Goal: Find specific page/section: Find specific page/section

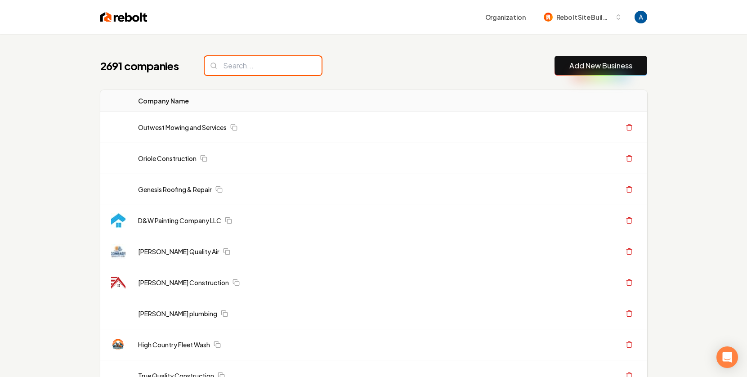
click at [230, 63] on input "search" at bounding box center [262, 65] width 117 height 19
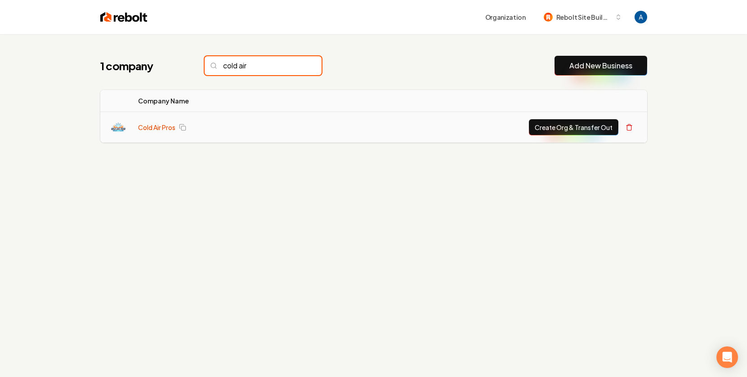
type input "cold air"
click at [145, 125] on link "Cold Air Pros" at bounding box center [156, 127] width 37 height 9
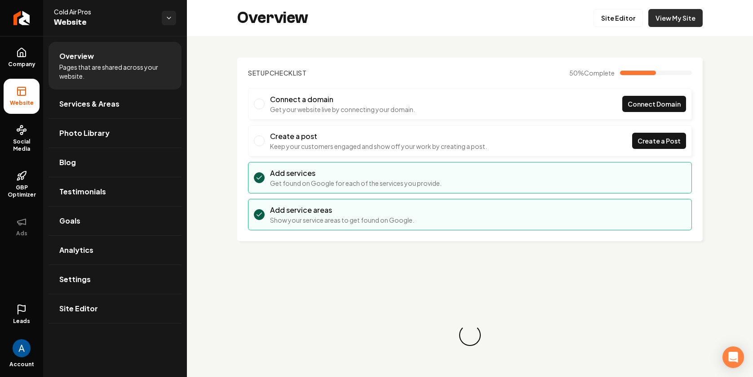
click at [650, 19] on link "View My Site" at bounding box center [676, 18] width 54 height 18
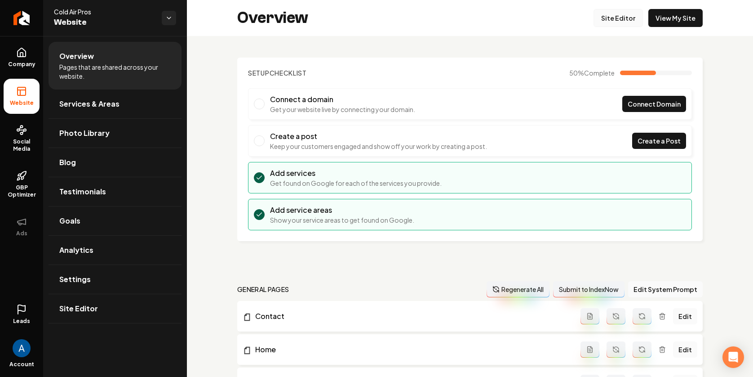
click at [596, 19] on link "Site Editor" at bounding box center [618, 18] width 49 height 18
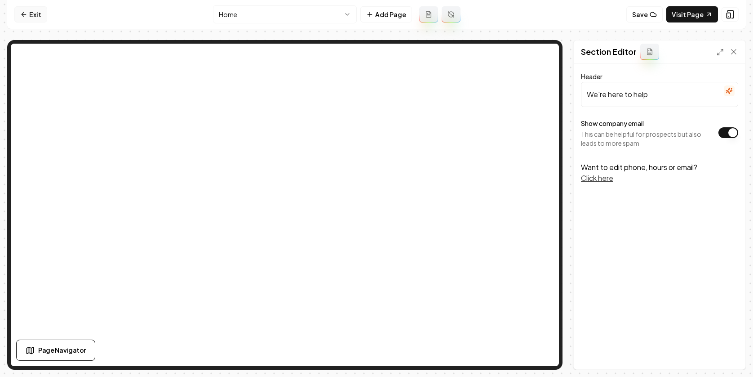
click at [29, 12] on link "Exit" at bounding box center [30, 14] width 33 height 16
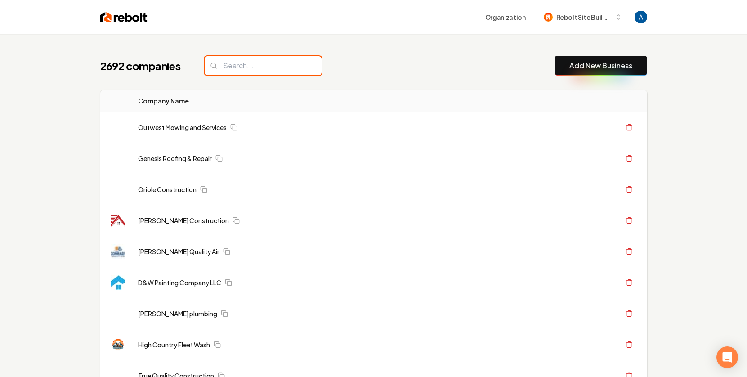
click at [259, 61] on input "search" at bounding box center [262, 65] width 117 height 19
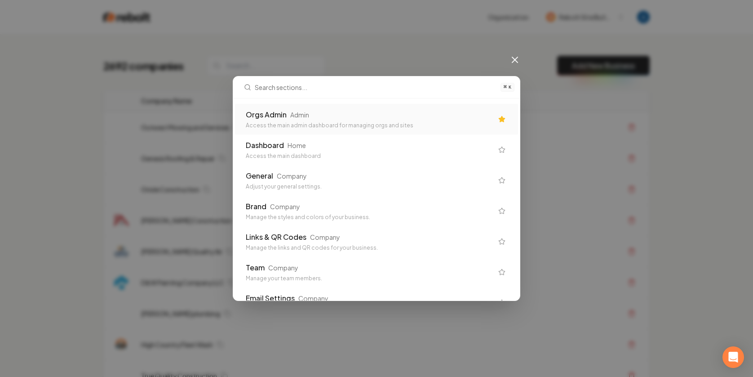
click at [298, 119] on div "Orgs Admin Admin" at bounding box center [369, 114] width 247 height 11
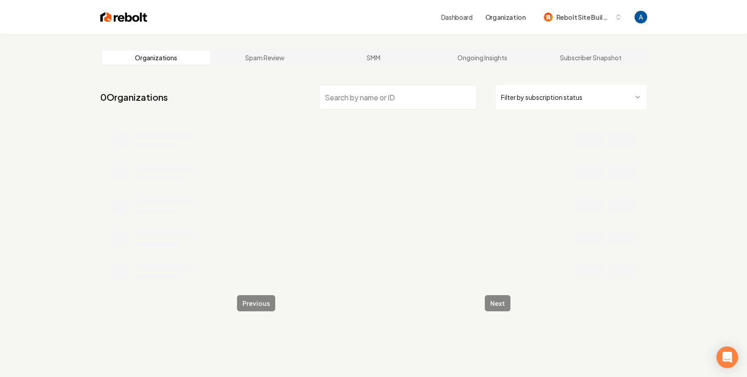
click at [332, 98] on input "search" at bounding box center [398, 96] width 158 height 25
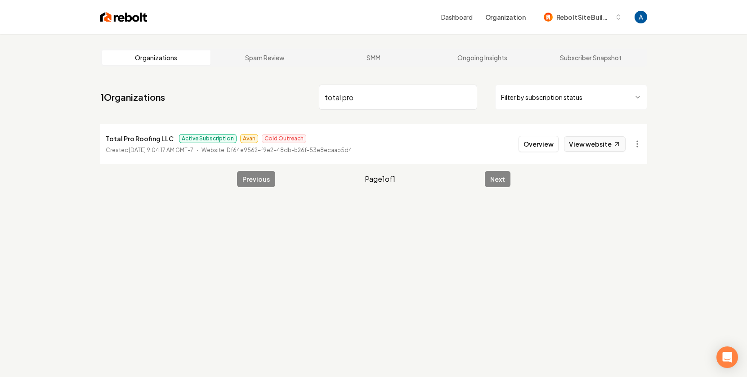
type input "total pro"
click at [580, 146] on link "View website" at bounding box center [595, 143] width 62 height 15
drag, startPoint x: 383, startPoint y: 105, endPoint x: 415, endPoint y: 99, distance: 32.9
click at [383, 105] on input "total pro" at bounding box center [398, 96] width 158 height 25
drag, startPoint x: 464, startPoint y: 99, endPoint x: 459, endPoint y: 96, distance: 5.6
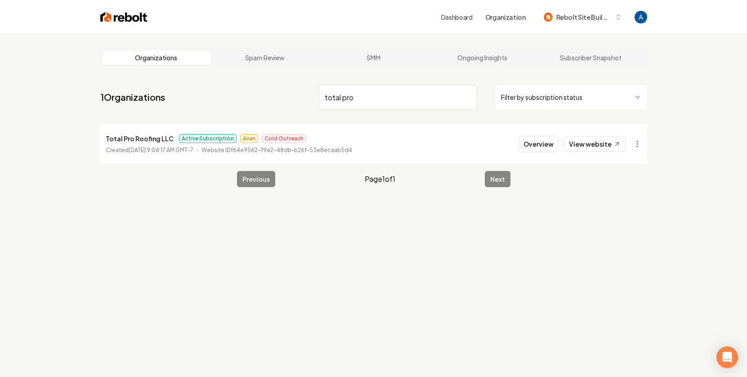
click at [464, 99] on input "total pro" at bounding box center [398, 96] width 158 height 25
type input "vinmark"
click at [602, 142] on link "View website" at bounding box center [595, 143] width 62 height 15
click at [453, 98] on input "vinmark" at bounding box center [398, 96] width 158 height 25
click at [466, 96] on input "vinmark" at bounding box center [398, 96] width 158 height 25
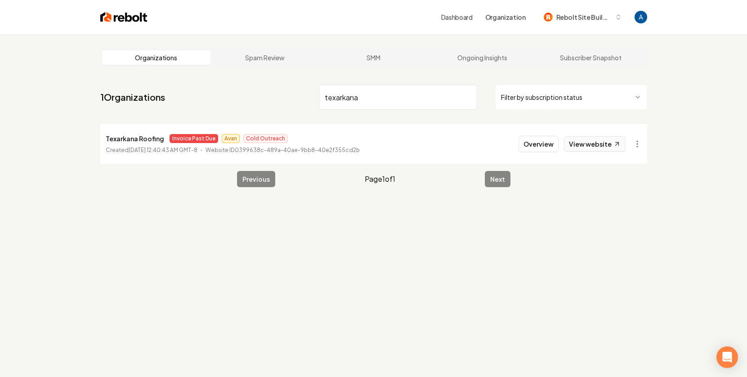
type input "texarkana"
click at [590, 144] on link "View website" at bounding box center [595, 143] width 62 height 15
